Goal: Find specific page/section: Find specific page/section

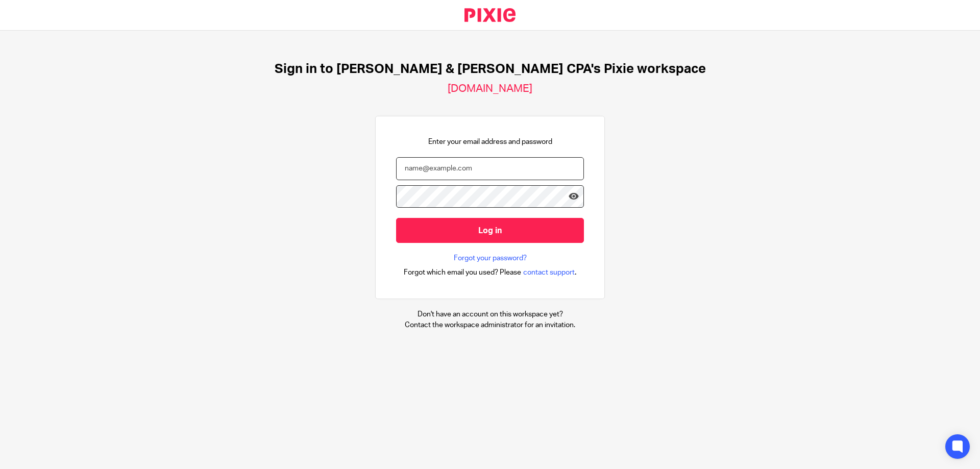
click at [444, 169] on input "email" at bounding box center [490, 168] width 188 height 23
click at [506, 165] on input "angela@johnscreekcpa.co," at bounding box center [490, 168] width 188 height 23
click at [506, 165] on input "angela@johnscreekcpa.co" at bounding box center [490, 168] width 188 height 23
type input "angela@johnscreekcpa.com"
click at [396, 218] on input "Log in" at bounding box center [490, 230] width 188 height 25
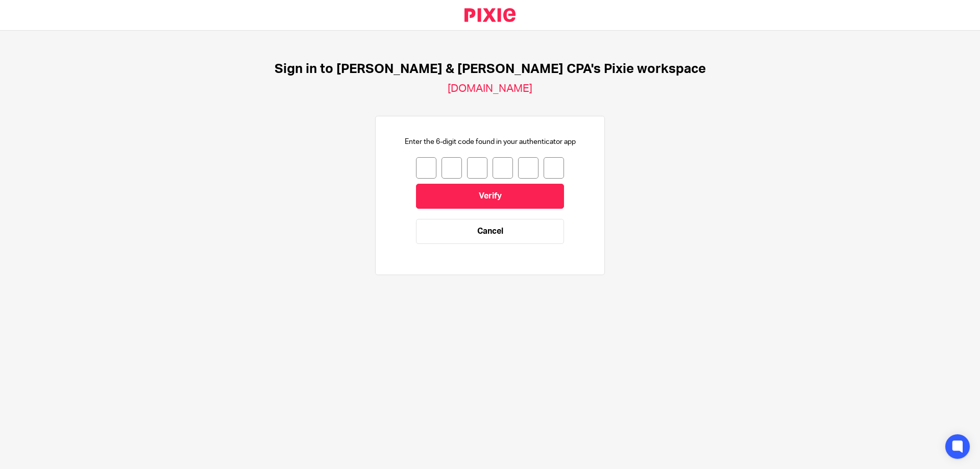
click at [417, 165] on input "number" at bounding box center [426, 167] width 20 height 21
type input "7"
type input "1"
click at [416, 184] on input "Verify" at bounding box center [490, 196] width 148 height 25
click at [418, 167] on input "number" at bounding box center [426, 167] width 20 height 21
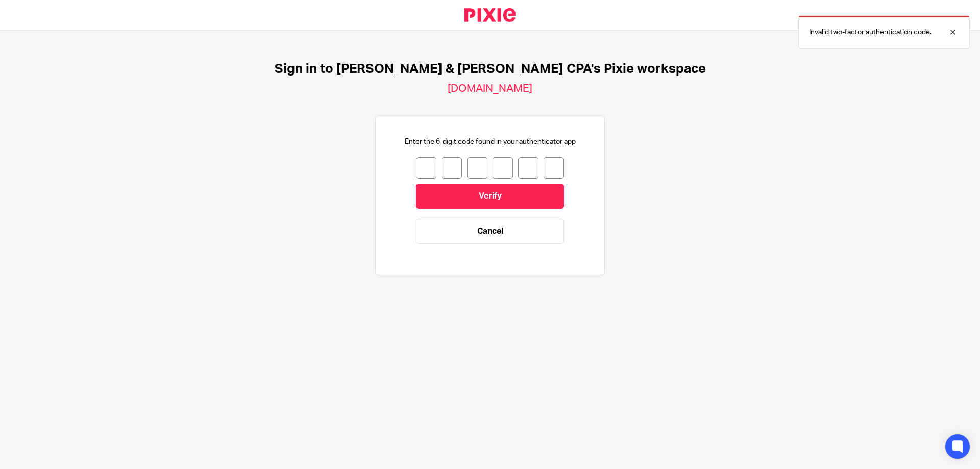
type input "7"
type input "1"
type input "3"
type input "9"
type input "2"
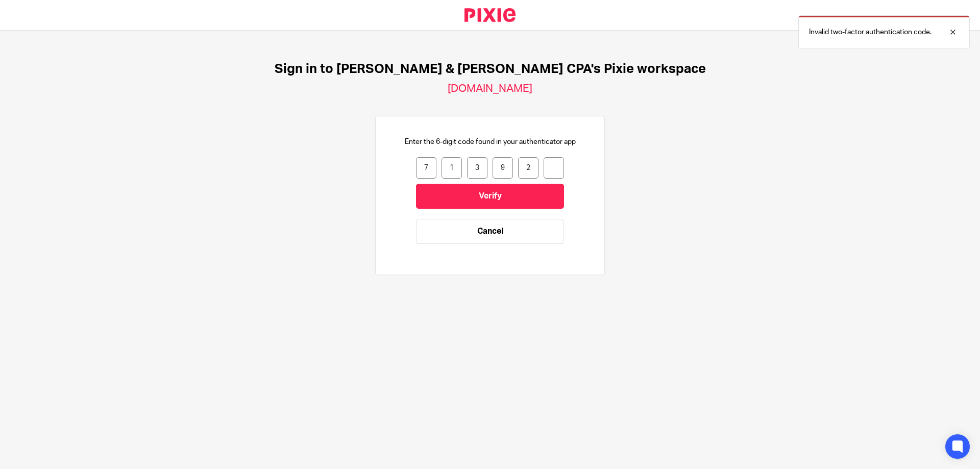
type input "8"
click at [477, 197] on input "Verify" at bounding box center [490, 196] width 148 height 25
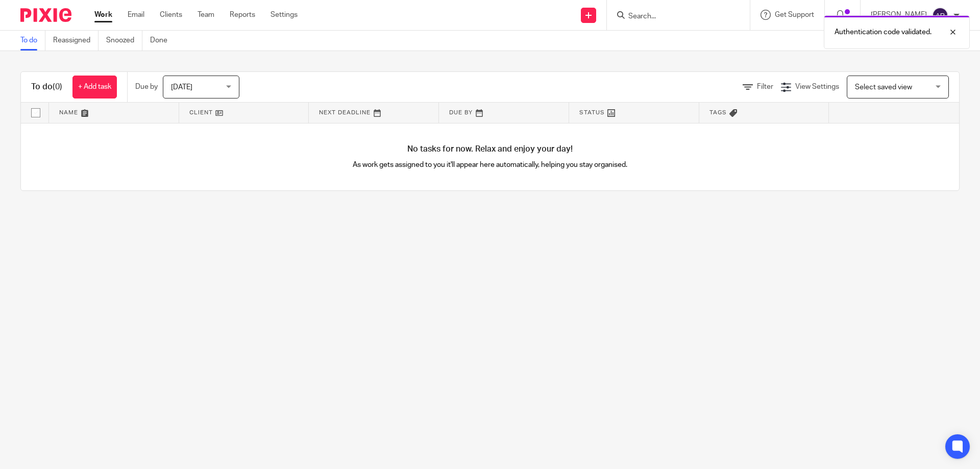
click at [646, 16] on div "Authentication code validated." at bounding box center [730, 29] width 480 height 39
click at [646, 16] on input "Search" at bounding box center [673, 16] width 92 height 9
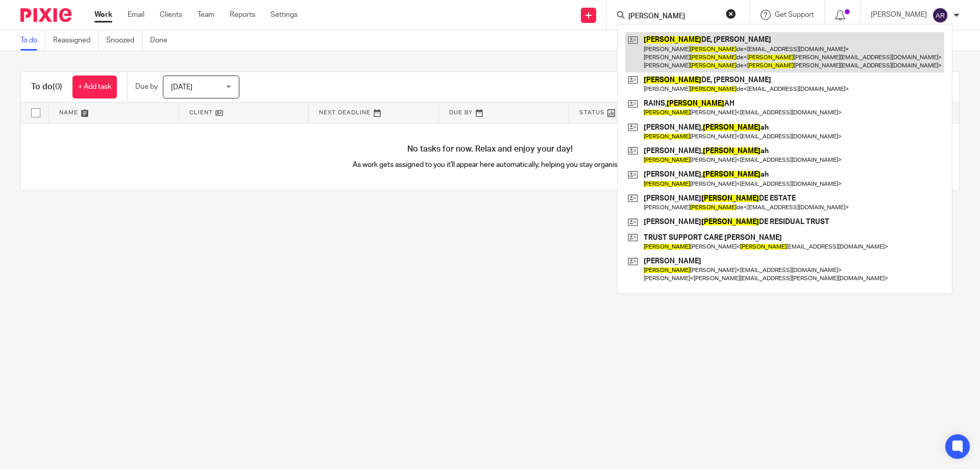
type input "[PERSON_NAME]"
click at [687, 47] on link at bounding box center [784, 52] width 319 height 40
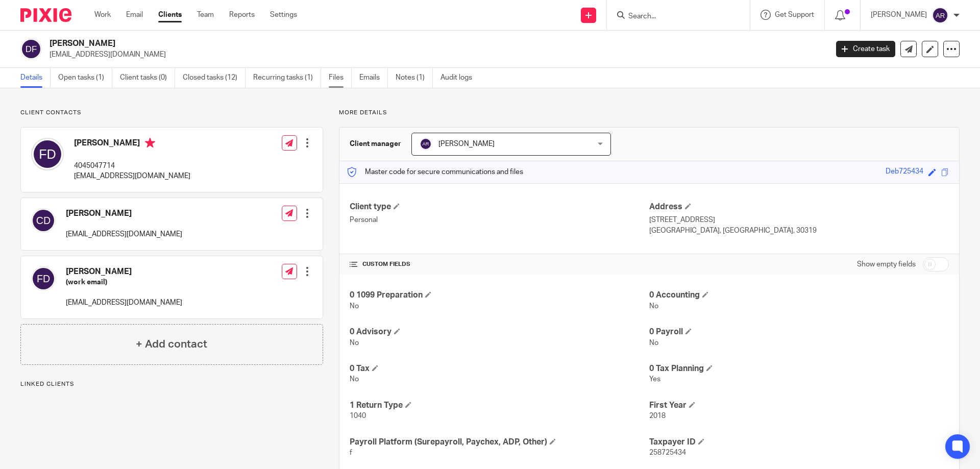
click at [338, 77] on link "Files" at bounding box center [340, 78] width 23 height 20
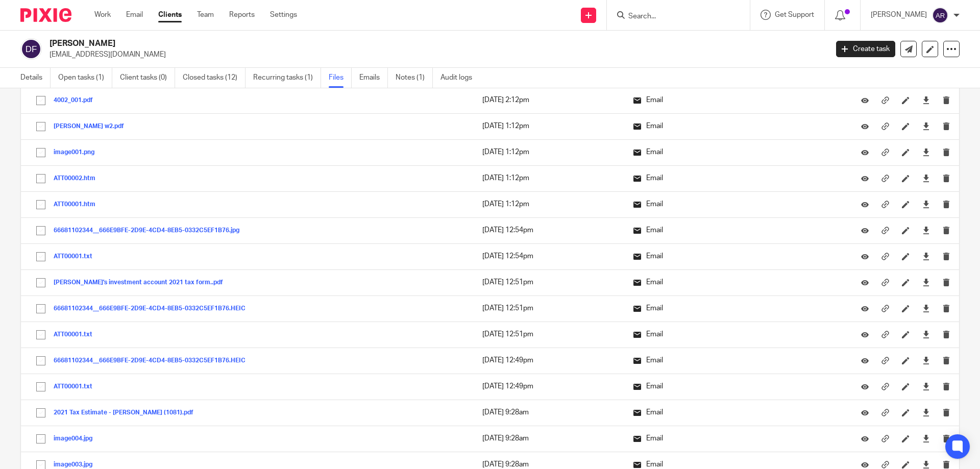
scroll to position [1557, 0]
